Goal: Transaction & Acquisition: Book appointment/travel/reservation

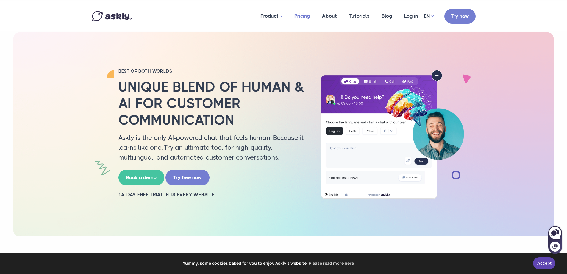
click at [305, 12] on link "Pricing" at bounding box center [302, 15] width 28 height 29
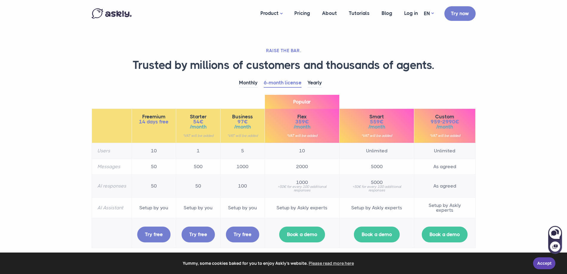
click at [122, 10] on img at bounding box center [112, 13] width 40 height 10
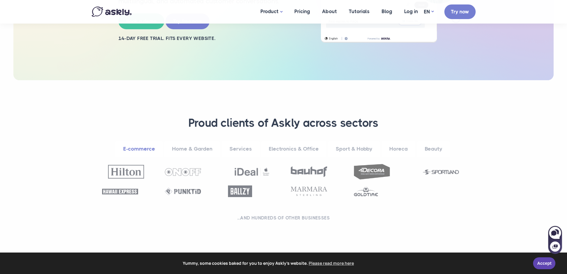
scroll to position [119, 0]
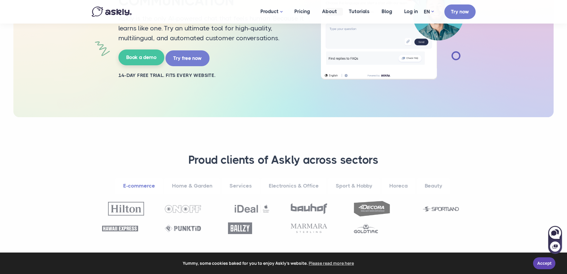
click at [127, 58] on link "Book a demo" at bounding box center [141, 57] width 46 height 16
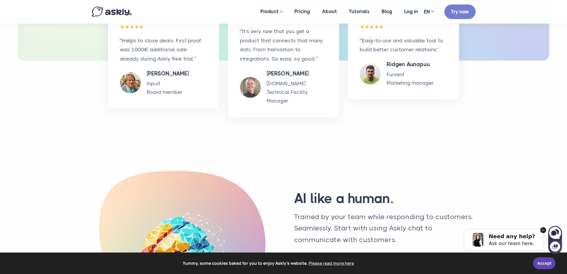
scroll to position [1429, 0]
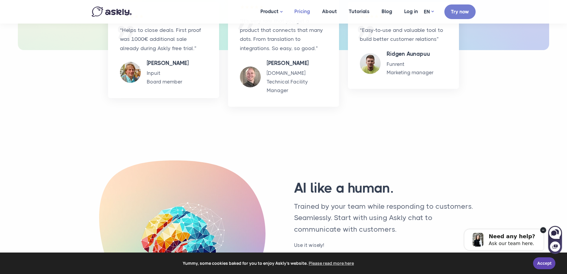
click at [303, 11] on link "Pricing" at bounding box center [302, 11] width 28 height 23
